Goal: Information Seeking & Learning: Learn about a topic

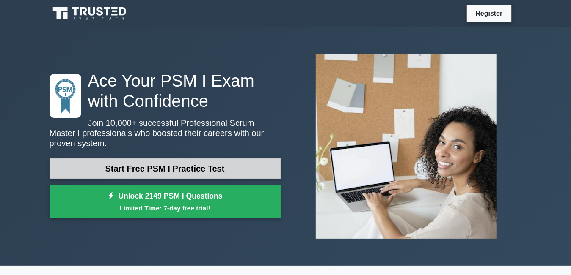
click at [228, 164] on link "Start Free PSM I Practice Test" at bounding box center [164, 169] width 231 height 20
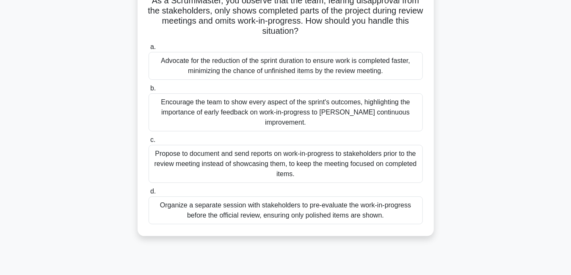
scroll to position [65, 0]
click at [274, 147] on div "Propose to document and send reports on work-in-progress to stakeholders prior …" at bounding box center [285, 164] width 274 height 38
click at [148, 143] on input "c. Propose to document and send reports on work-in-progress to stakeholders pri…" at bounding box center [148, 140] width 0 height 5
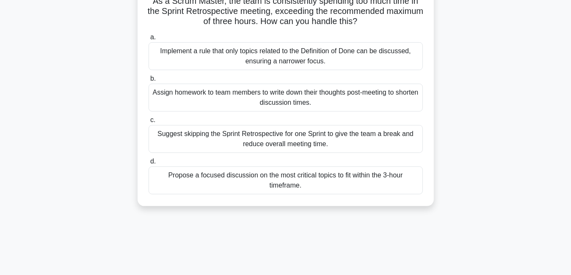
click at [269, 153] on div "a. Implement a rule that only topics related to the Definition of Done can be d…" at bounding box center [285, 113] width 284 height 166
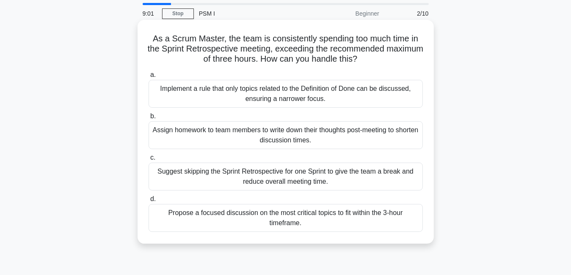
click at [258, 137] on div "a. Implement a rule that only topics related to the Definition of Done can be d…" at bounding box center [285, 151] width 284 height 166
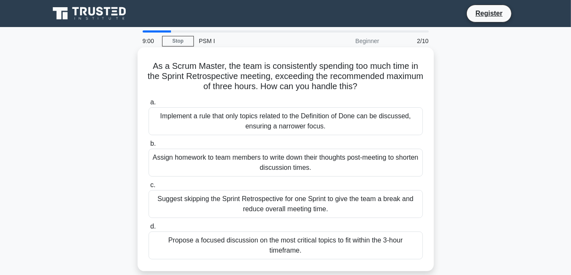
click at [214, 208] on div "Suggest skipping the Sprint Retrospective for one Sprint to give the team a bre…" at bounding box center [285, 204] width 274 height 28
click at [148, 188] on input "c. Suggest skipping the Sprint Retrospective for one Sprint to give the team a …" at bounding box center [148, 185] width 0 height 5
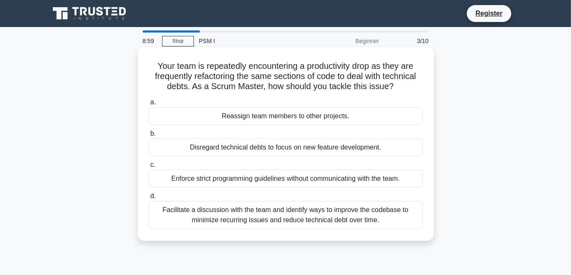
click at [187, 181] on div "Enforce strict programming guidelines without communicating with the team." at bounding box center [285, 179] width 274 height 18
click at [148, 168] on input "c. Enforce strict programming guidelines without communicating with the team." at bounding box center [148, 164] width 0 height 5
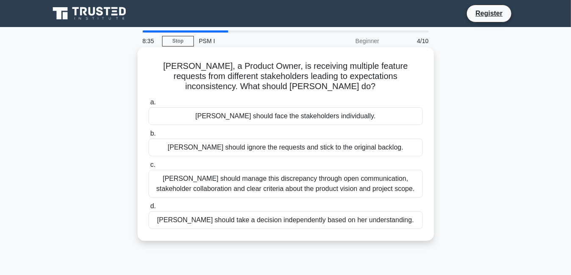
click at [203, 181] on div "Laura should manage this discrepancy through open communication, stakeholder co…" at bounding box center [285, 184] width 274 height 28
click at [148, 168] on input "c. Laura should manage this discrepancy through open communication, stakeholder…" at bounding box center [148, 164] width 0 height 5
